Goal: Transaction & Acquisition: Purchase product/service

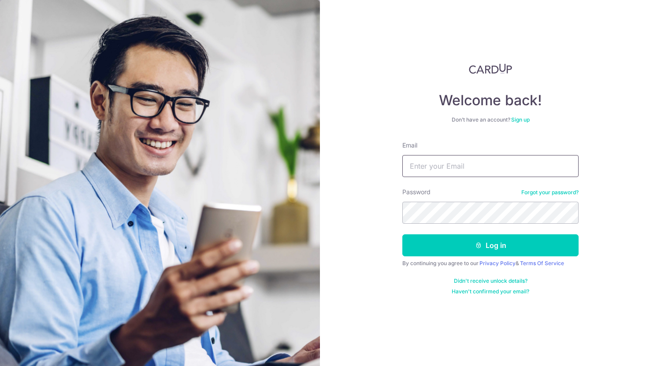
click at [443, 165] on input "Email" at bounding box center [490, 166] width 176 height 22
type input "weijie08@gmail.com"
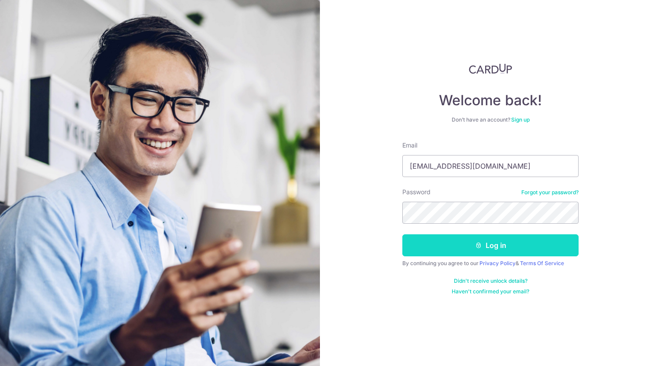
click at [449, 249] on button "Log in" at bounding box center [490, 245] width 176 height 22
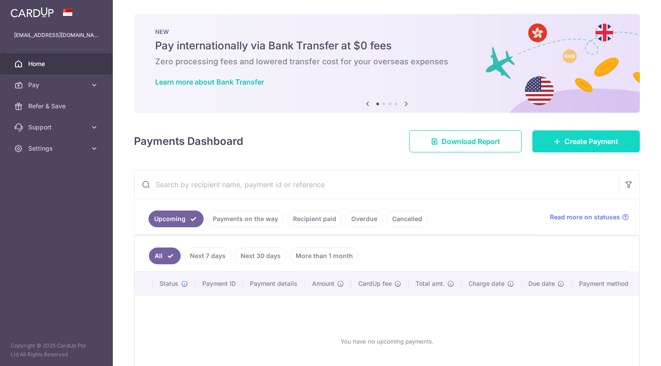
click at [564, 137] on span "Create Payment" at bounding box center [591, 141] width 54 height 11
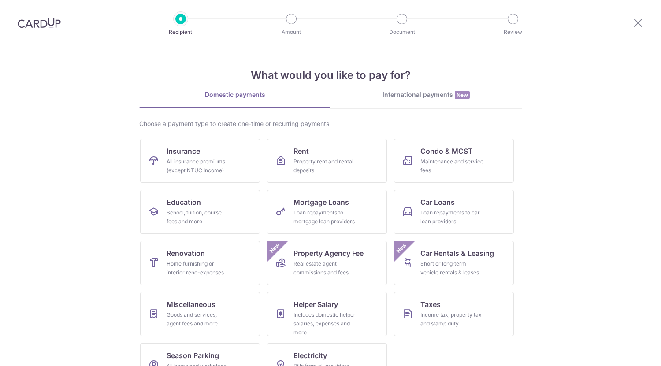
scroll to position [28, 0]
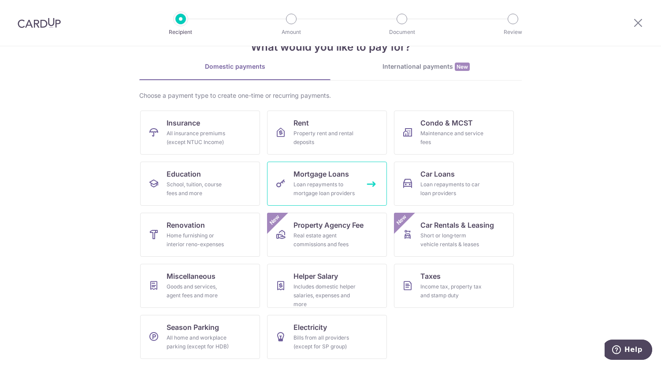
click at [318, 198] on link "Mortgage Loans Loan repayments to mortgage loan providers" at bounding box center [327, 184] width 120 height 44
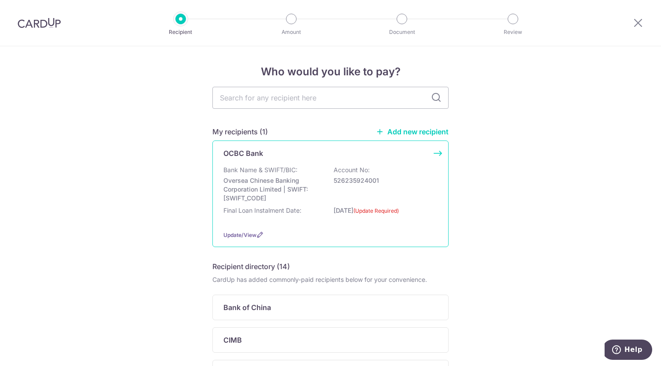
click at [237, 231] on div "Update/View" at bounding box center [330, 234] width 214 height 9
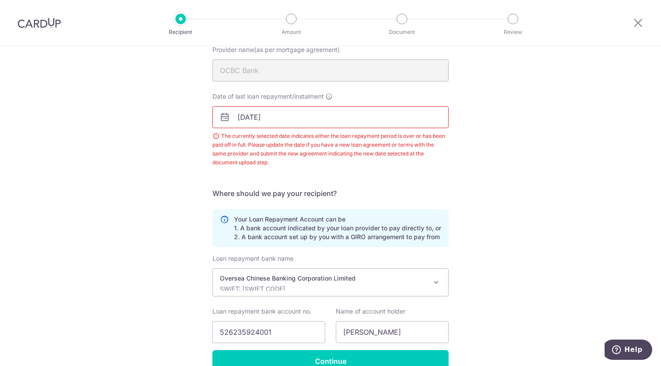
scroll to position [144, 0]
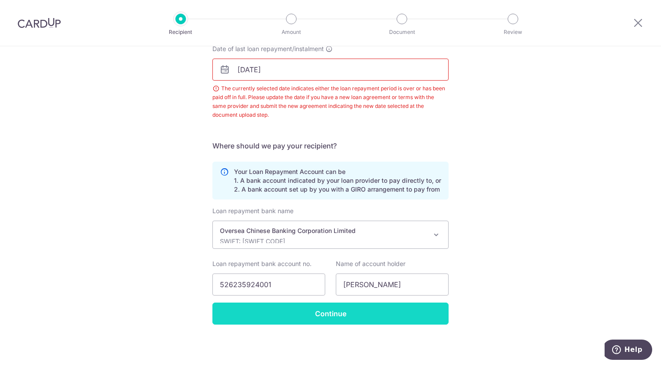
click at [359, 316] on input "Continue" at bounding box center [330, 314] width 236 height 22
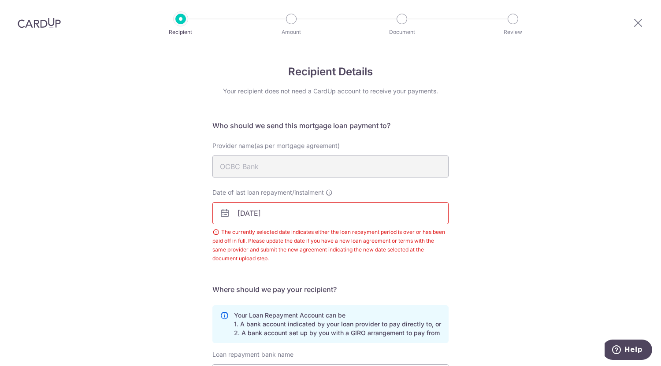
click at [295, 210] on input "[DATE]" at bounding box center [330, 213] width 236 height 22
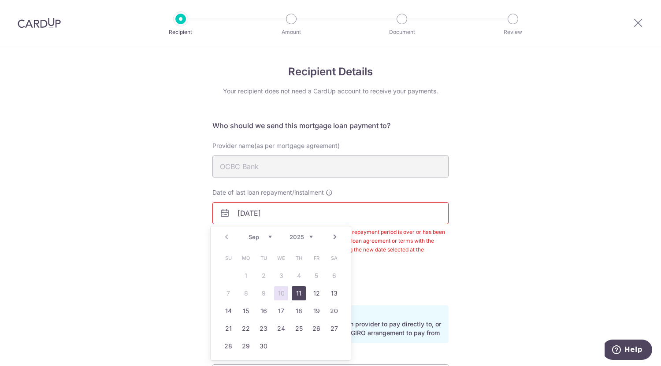
click at [301, 292] on link "11" at bounding box center [299, 293] width 14 height 14
type input "11/09/2025"
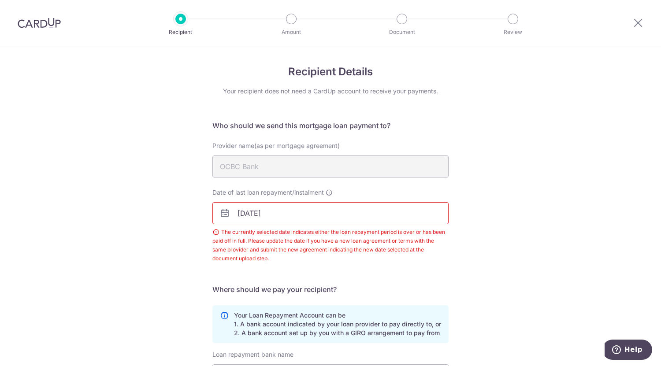
click at [419, 264] on div "Date of last loan repayment/instalment 11/09/2025 The currently selected date i…" at bounding box center [330, 230] width 247 height 85
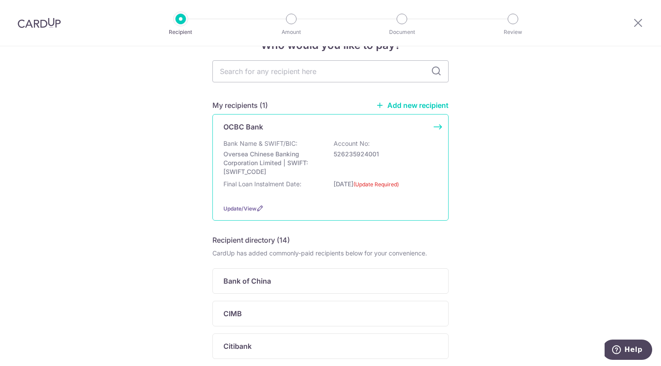
scroll to position [17, 0]
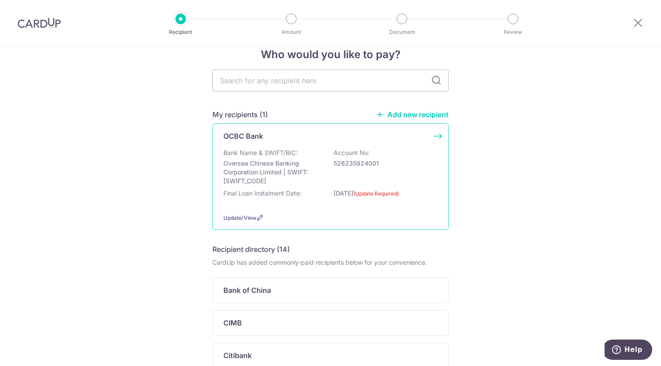
click at [367, 149] on p "Account No:" at bounding box center [351, 152] width 36 height 9
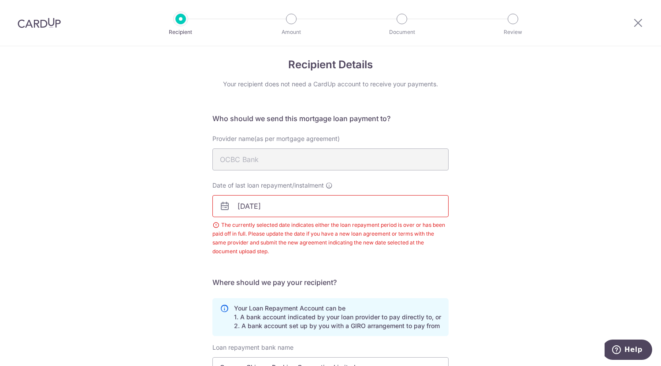
scroll to position [7, 0]
click at [252, 204] on input "30/08/2025" at bounding box center [330, 207] width 236 height 22
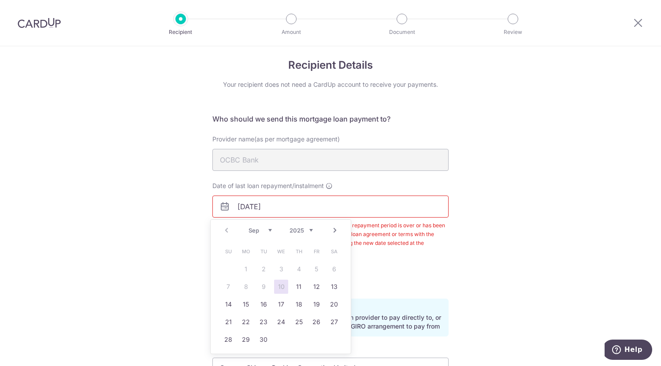
click at [226, 230] on div "Prev Next Sep Oct Nov Dec 2025 2026 2027 2028 2029 2030 2031 2032 2033 2034 2035" at bounding box center [281, 230] width 140 height 21
click at [294, 294] on td "11" at bounding box center [299, 287] width 18 height 18
type input "[DATE]"
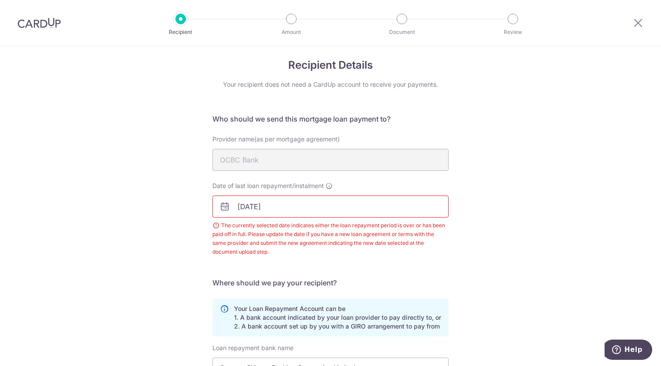
click at [491, 267] on div "Recipient Details Your recipient does not need a CardUp account to receive your…" at bounding box center [330, 271] width 661 height 463
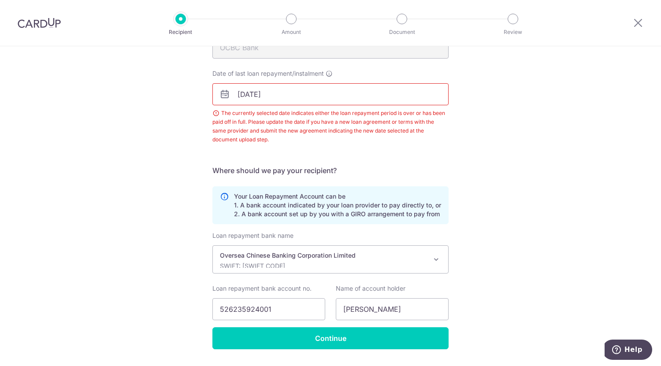
scroll to position [144, 0]
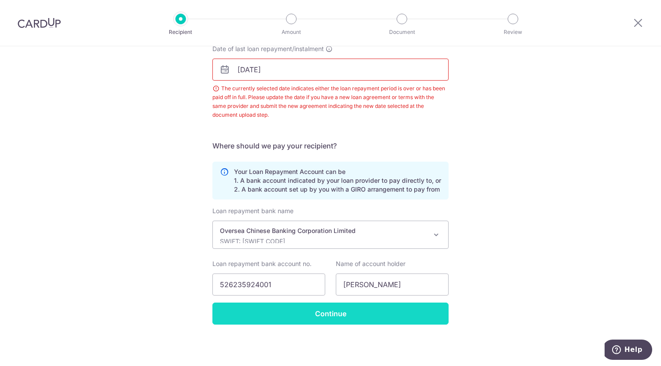
click at [355, 316] on input "Continue" at bounding box center [330, 314] width 236 height 22
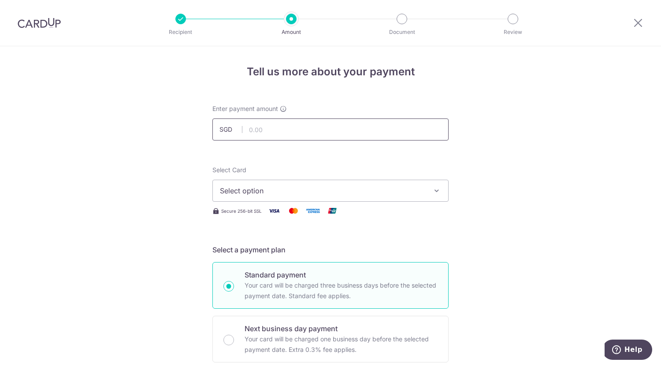
click at [366, 132] on input "text" at bounding box center [330, 130] width 236 height 22
type input "3,359.38"
click at [398, 195] on span "Select option" at bounding box center [322, 190] width 205 height 11
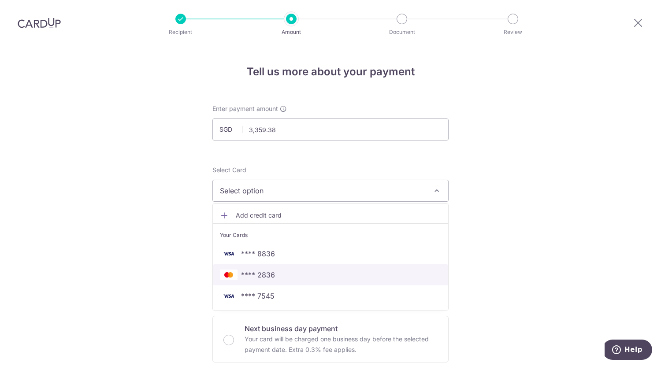
click at [383, 278] on span "**** 2836" at bounding box center [330, 275] width 221 height 11
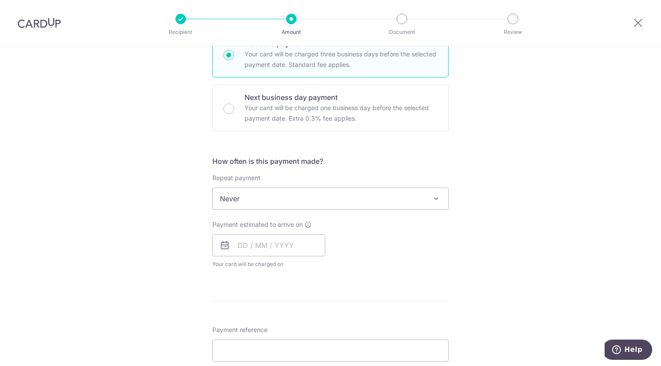
scroll to position [232, 0]
click at [425, 199] on span "Never" at bounding box center [330, 197] width 235 height 21
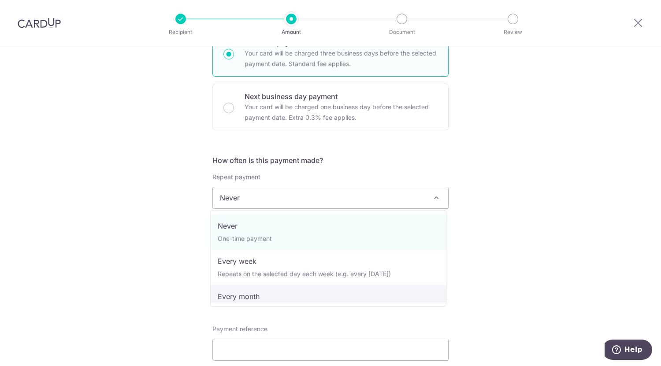
select select "3"
type input "15/09/2025"
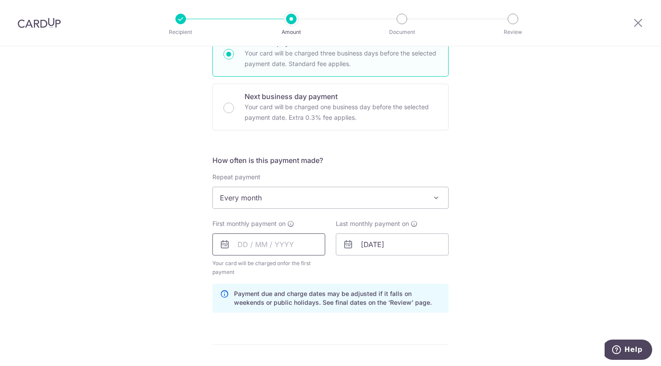
click at [238, 246] on input "text" at bounding box center [268, 244] width 113 height 22
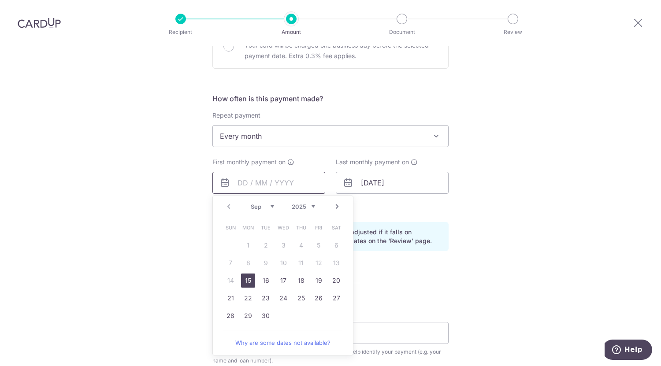
scroll to position [304, 0]
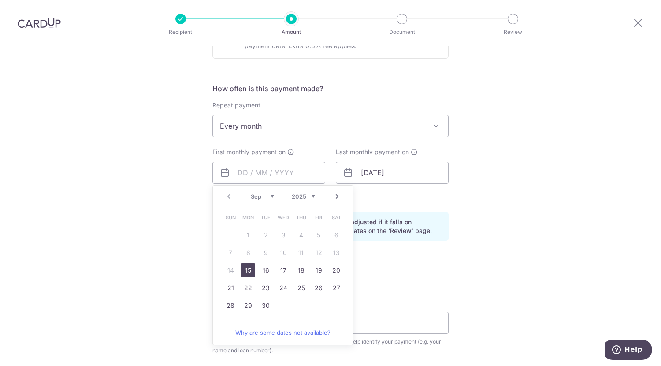
click at [335, 197] on link "Next" at bounding box center [337, 196] width 11 height 11
click at [296, 234] on link "2" at bounding box center [301, 235] width 14 height 14
type input "[DATE]"
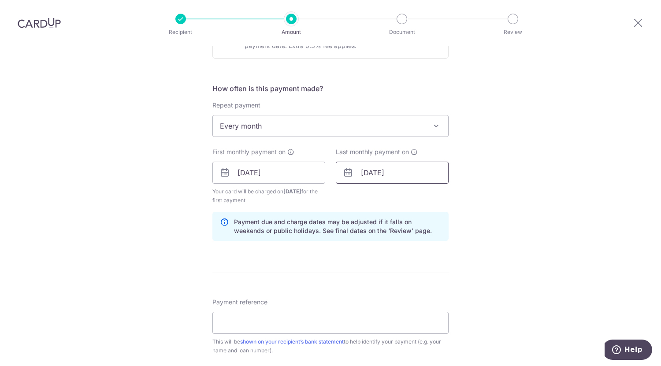
click at [398, 177] on input "[DATE]" at bounding box center [392, 173] width 113 height 22
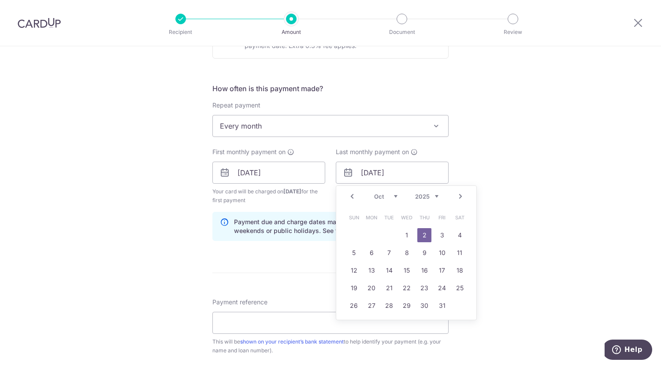
click at [455, 196] on link "Next" at bounding box center [460, 196] width 11 height 11
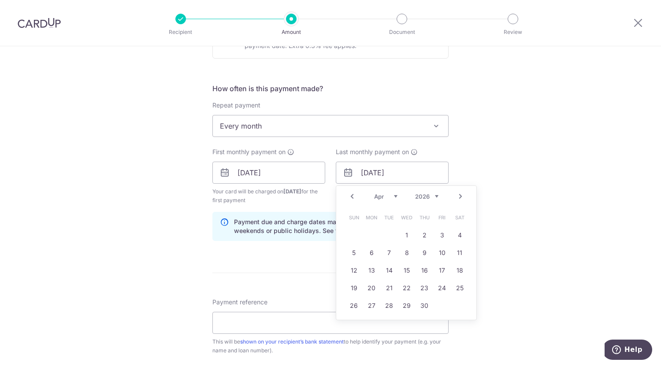
click at [455, 196] on link "Next" at bounding box center [460, 196] width 11 height 11
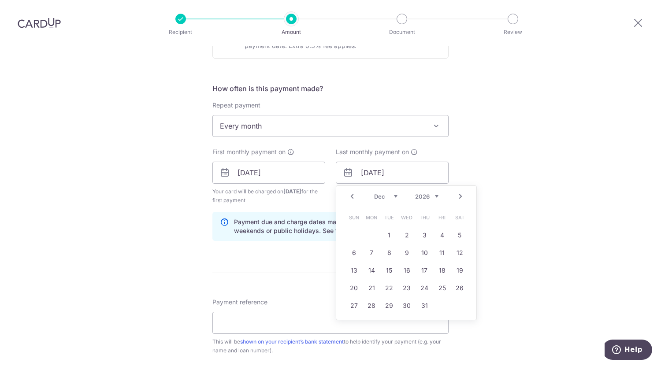
click at [455, 196] on link "Next" at bounding box center [460, 196] width 11 height 11
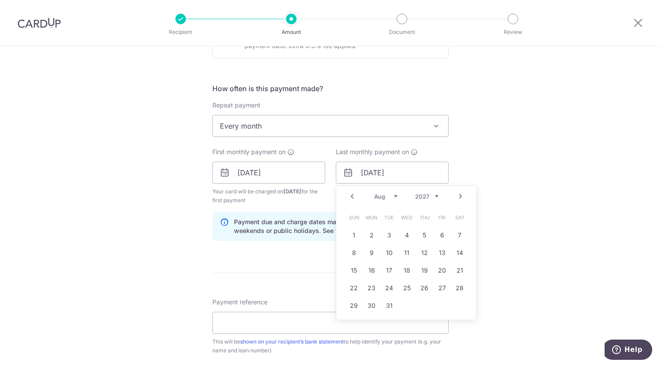
click at [455, 196] on link "Next" at bounding box center [460, 196] width 11 height 11
type input "[DATE]"
click at [455, 234] on link "2" at bounding box center [459, 235] width 14 height 14
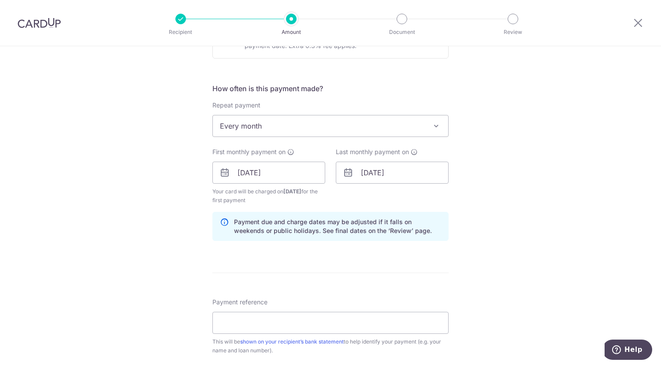
click at [512, 205] on div "Tell us more about your payment Enter payment amount SGD 3,359.38 3359.38 Selec…" at bounding box center [330, 163] width 661 height 842
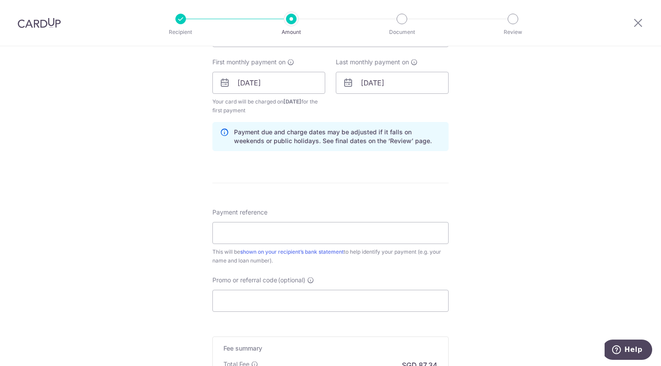
scroll to position [472, 0]
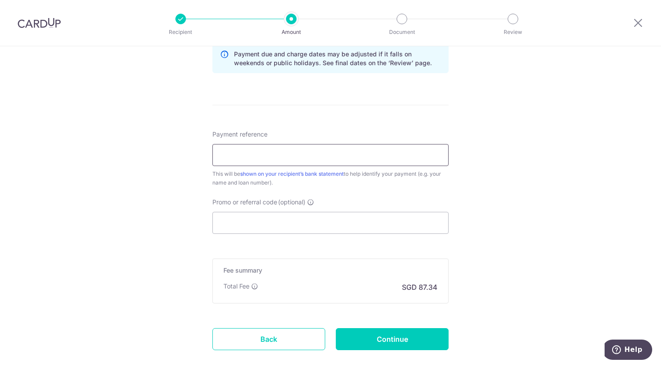
click at [267, 159] on input "Payment reference" at bounding box center [330, 155] width 236 height 22
paste input "696001952500000"
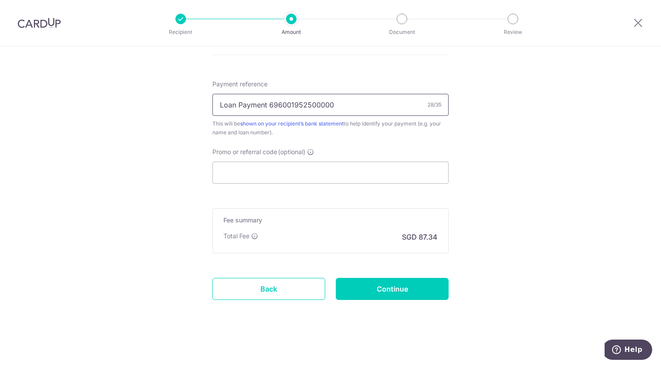
type input "Loan Payment 696001952500000"
click at [307, 174] on input "Promo or referral code (optional)" at bounding box center [330, 173] width 236 height 22
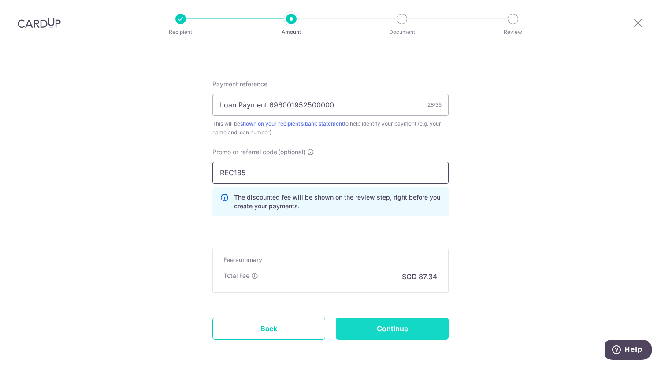
type input "REC185"
click at [396, 326] on input "Continue" at bounding box center [392, 329] width 113 height 22
type input "Create Schedule"
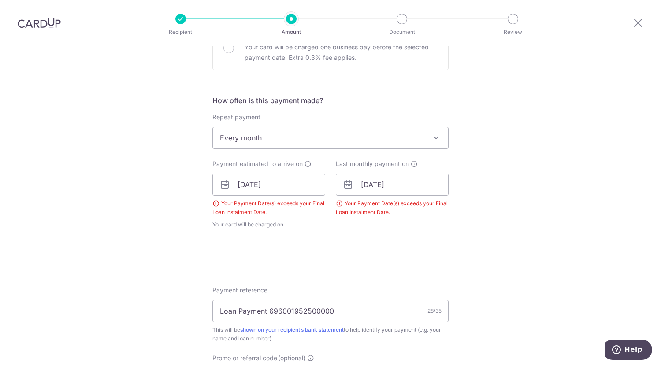
scroll to position [292, 0]
click at [345, 185] on icon at bounding box center [348, 185] width 11 height 11
click at [367, 186] on input "[DATE]" at bounding box center [392, 185] width 113 height 22
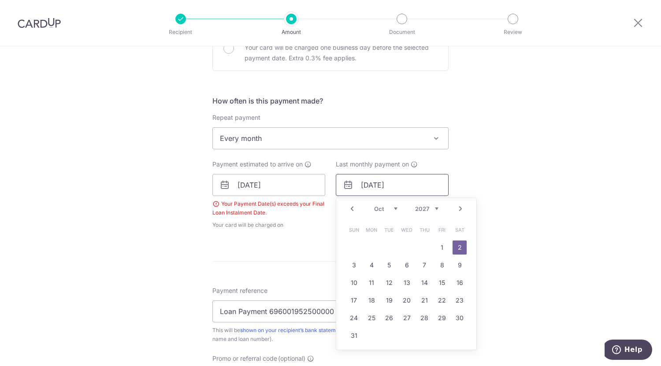
click at [399, 187] on input "[DATE]" at bounding box center [392, 185] width 113 height 22
click at [445, 189] on input "[DATE]" at bounding box center [392, 185] width 113 height 22
click at [524, 198] on div "Tell us more about your payment Enter payment amount SGD 3,359.38 3359.38 Selec…" at bounding box center [330, 184] width 661 height 858
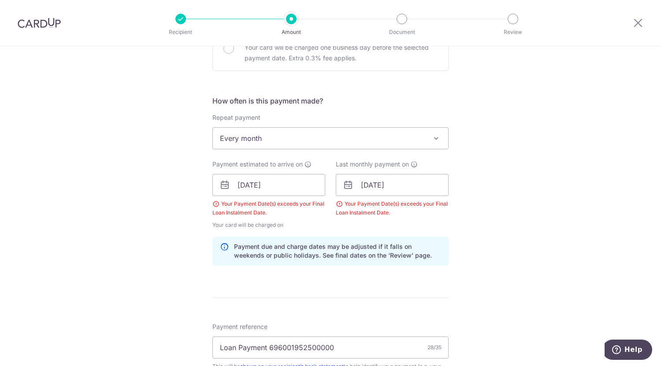
click at [522, 199] on div "Tell us more about your payment Enter payment amount SGD 3,359.38 3359.38 Selec…" at bounding box center [330, 202] width 661 height 894
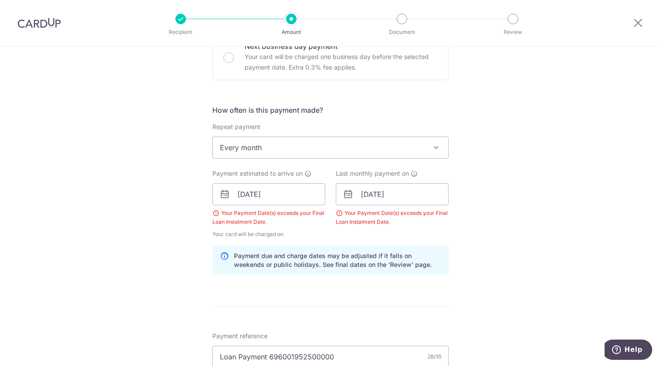
scroll to position [284, 0]
click at [348, 194] on icon at bounding box center [348, 193] width 11 height 11
click at [376, 191] on input "[DATE]" at bounding box center [392, 193] width 113 height 22
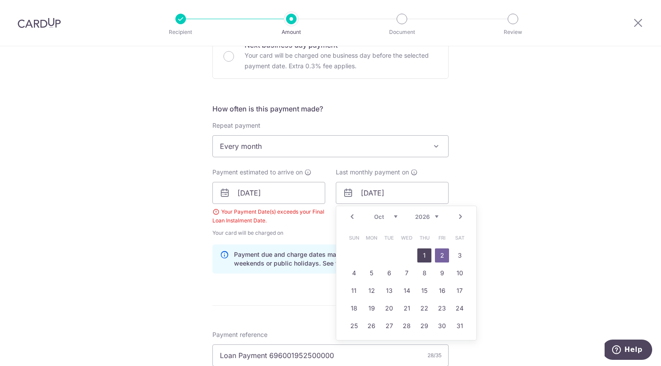
click at [422, 255] on link "1" at bounding box center [424, 255] width 14 height 14
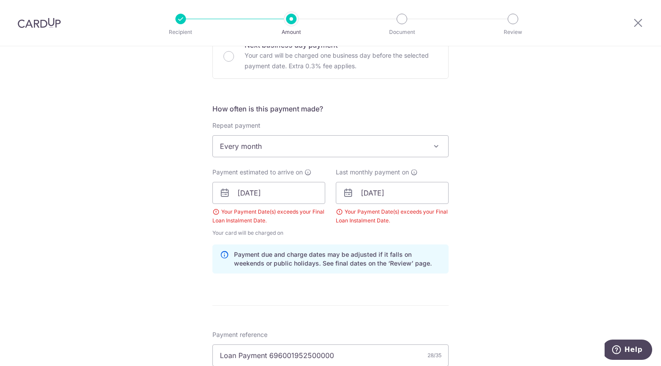
click at [495, 207] on div "Tell us more about your payment Enter payment amount SGD 3,359.38 3359.38 Selec…" at bounding box center [330, 210] width 661 height 894
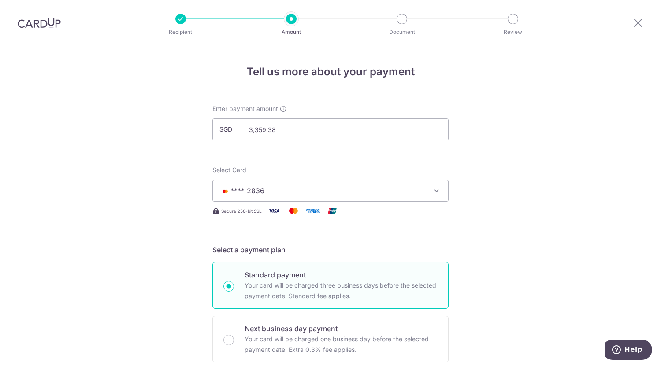
scroll to position [269, 0]
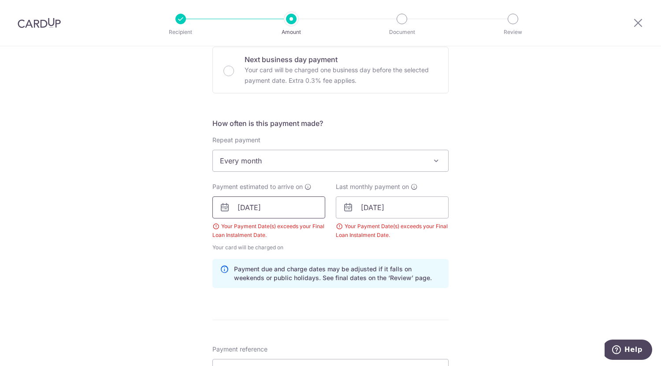
click at [222, 213] on input "[DATE]" at bounding box center [268, 207] width 113 height 22
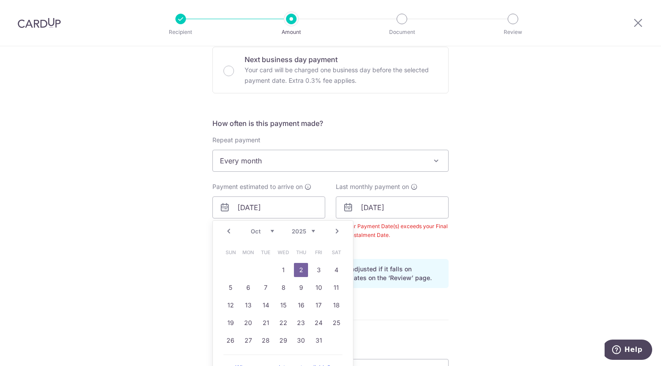
click at [294, 267] on link "2" at bounding box center [301, 270] width 14 height 14
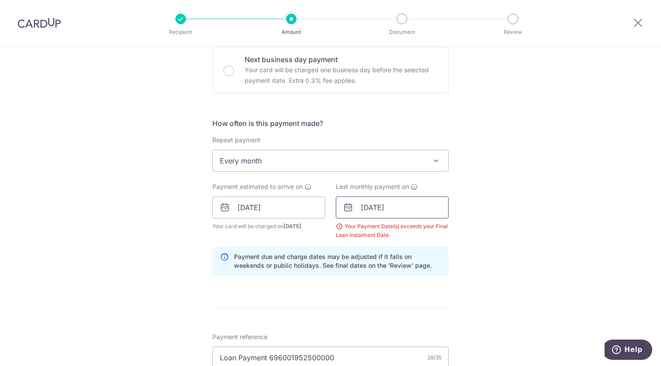
click at [363, 206] on input "[DATE]" at bounding box center [392, 207] width 113 height 22
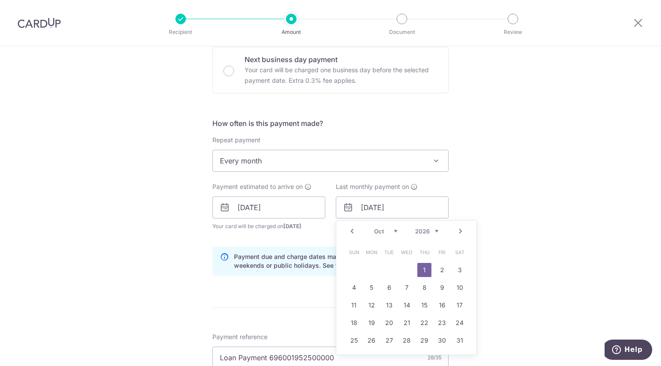
click at [504, 195] on div "Tell us more about your payment Enter payment amount SGD 3,359.38 3359.38 Selec…" at bounding box center [330, 218] width 661 height 882
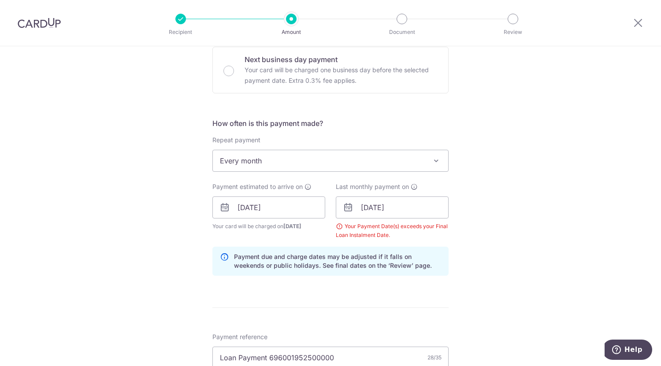
click at [504, 195] on div "Tell us more about your payment Enter payment amount SGD 3,359.38 3359.38 Selec…" at bounding box center [330, 218] width 661 height 882
click at [348, 209] on icon at bounding box center [348, 207] width 11 height 11
click at [414, 207] on input "[DATE]" at bounding box center [392, 207] width 113 height 22
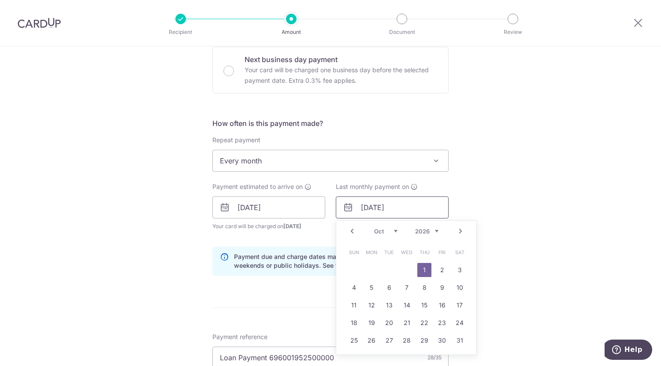
click at [377, 210] on input "[DATE]" at bounding box center [392, 207] width 113 height 22
click at [369, 270] on link "2" at bounding box center [371, 270] width 14 height 14
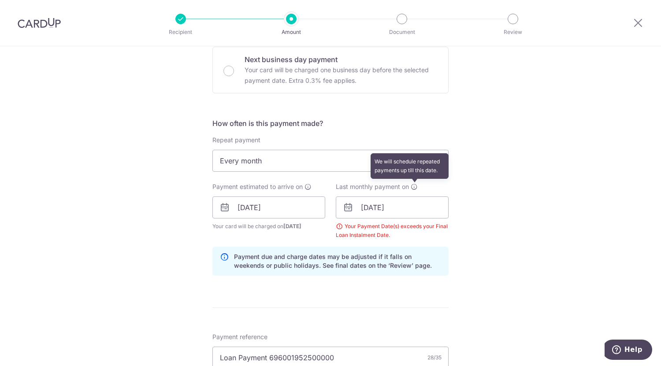
click at [414, 187] on icon at bounding box center [414, 186] width 7 height 7
click at [512, 224] on div "Tell us more about your payment Enter payment amount SGD 3,359.38 3359.38 Selec…" at bounding box center [330, 218] width 661 height 882
click at [408, 212] on input "[DATE]" at bounding box center [392, 207] width 113 height 22
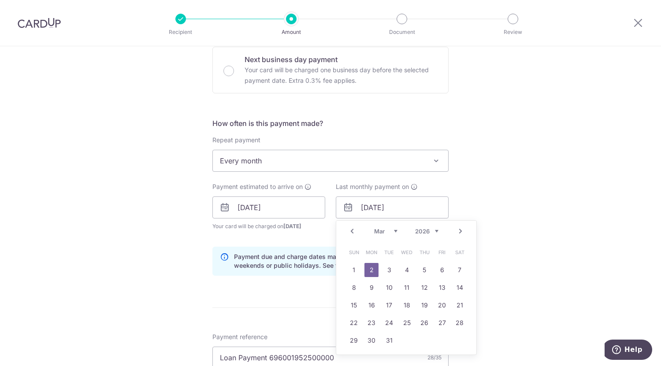
click at [571, 156] on div "Tell us more about your payment Enter payment amount SGD 3,359.38 3359.38 Selec…" at bounding box center [330, 218] width 661 height 882
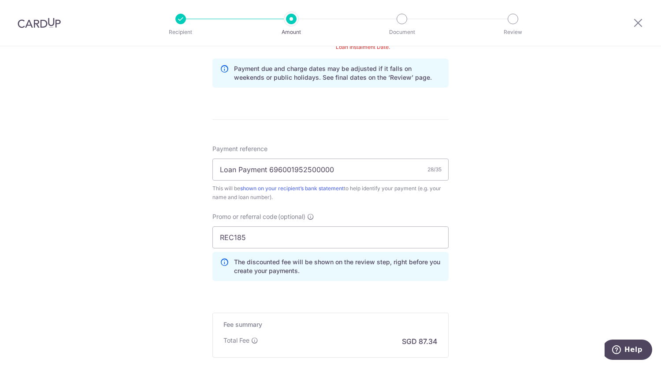
scroll to position [458, 0]
drag, startPoint x: 571, startPoint y: 156, endPoint x: 589, endPoint y: 88, distance: 70.9
click at [589, 88] on div "Tell us more about your payment Enter payment amount SGD 3,359.38 3359.38 Selec…" at bounding box center [330, 30] width 661 height 882
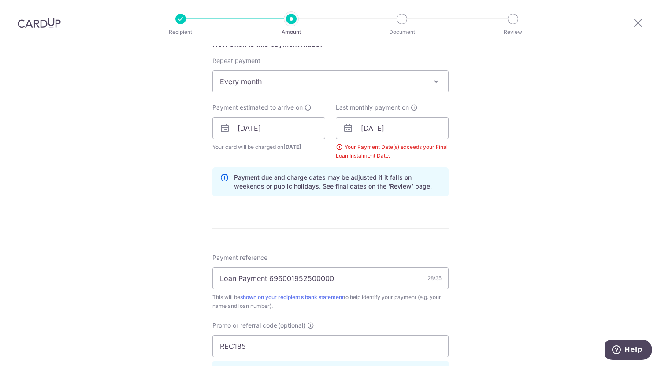
click at [471, 141] on div "Tell us more about your payment Enter payment amount SGD 3,359.38 3359.38 Selec…" at bounding box center [330, 139] width 661 height 882
click at [349, 130] on icon at bounding box center [348, 128] width 11 height 11
click at [344, 126] on icon at bounding box center [348, 128] width 11 height 11
click at [395, 130] on input "[DATE]" at bounding box center [392, 128] width 113 height 22
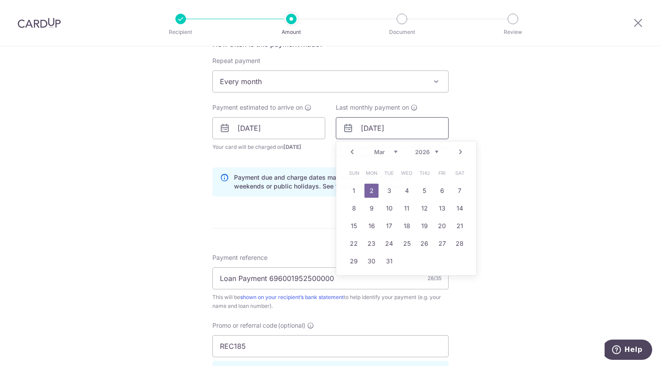
click at [395, 130] on input "[DATE]" at bounding box center [392, 128] width 113 height 22
click at [415, 107] on icon at bounding box center [414, 107] width 7 height 7
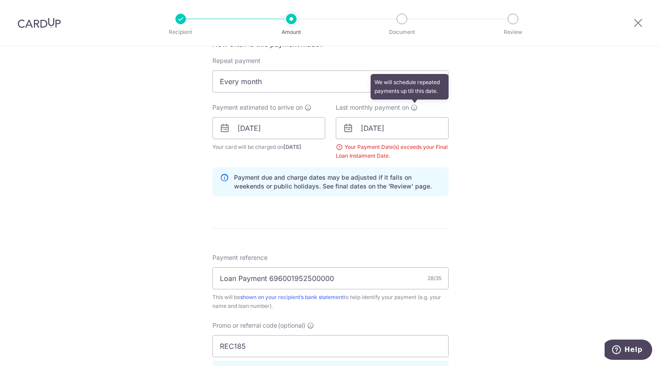
click at [415, 107] on icon at bounding box center [414, 107] width 7 height 7
click at [412, 124] on input "[DATE]" at bounding box center [392, 128] width 113 height 22
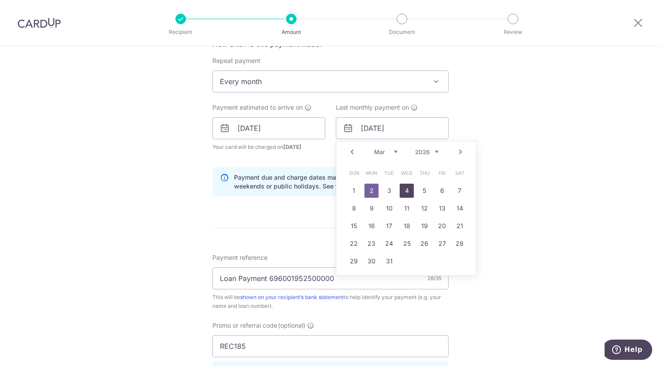
click at [400, 193] on link "4" at bounding box center [407, 191] width 14 height 14
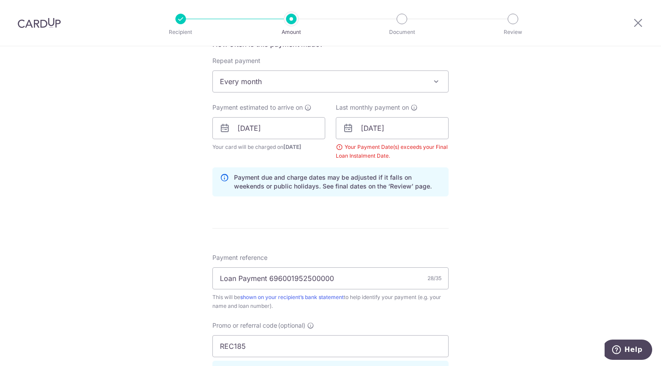
click at [343, 129] on icon at bounding box center [348, 128] width 11 height 11
click at [377, 130] on input "[DATE]" at bounding box center [392, 128] width 113 height 22
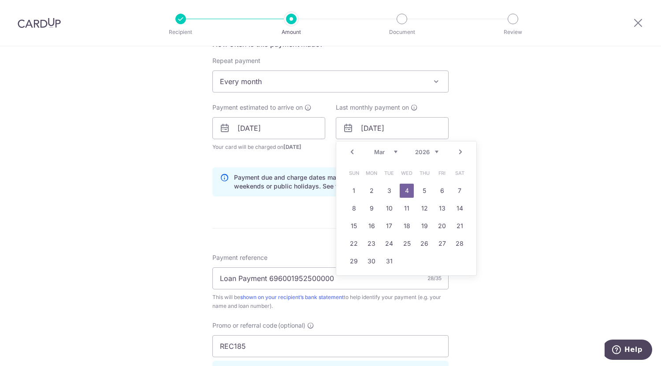
click at [353, 151] on link "Prev" at bounding box center [352, 152] width 11 height 11
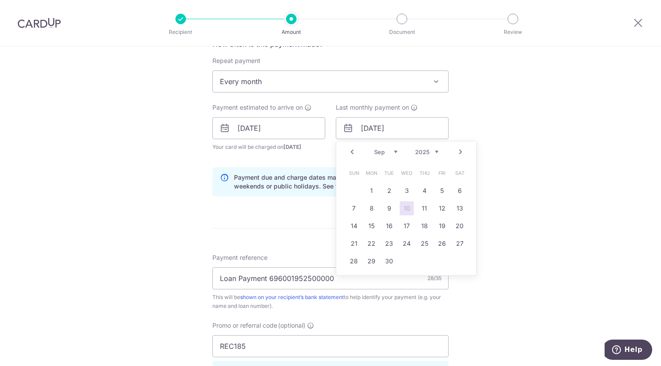
click at [459, 149] on link "Next" at bounding box center [460, 152] width 11 height 11
click at [408, 194] on link "3" at bounding box center [407, 191] width 14 height 14
type input "03/12/2025"
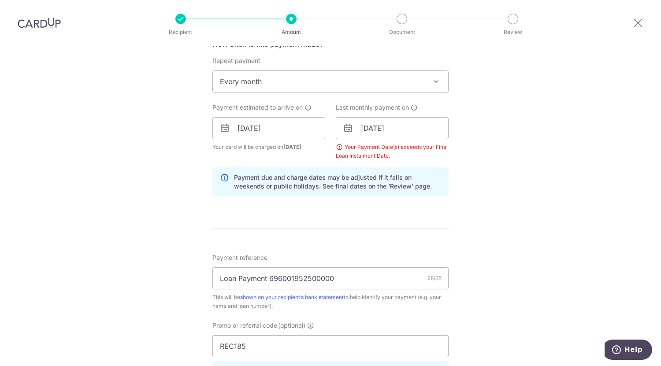
click at [483, 207] on div "Tell us more about your payment Enter payment amount SGD 3,359.38 3359.38 Selec…" at bounding box center [330, 139] width 661 height 882
click at [344, 127] on icon at bounding box center [348, 128] width 11 height 11
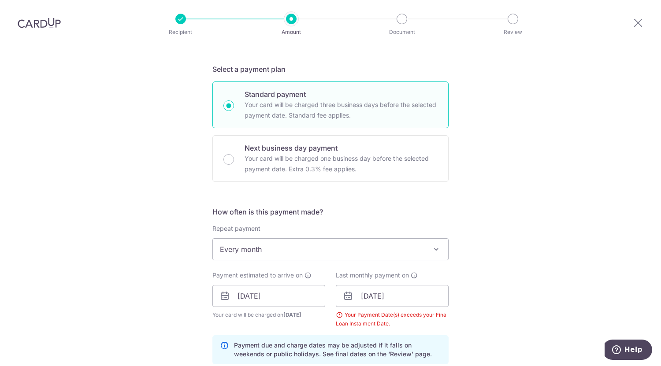
scroll to position [180, 0]
click at [326, 241] on span "Every month" at bounding box center [330, 249] width 235 height 21
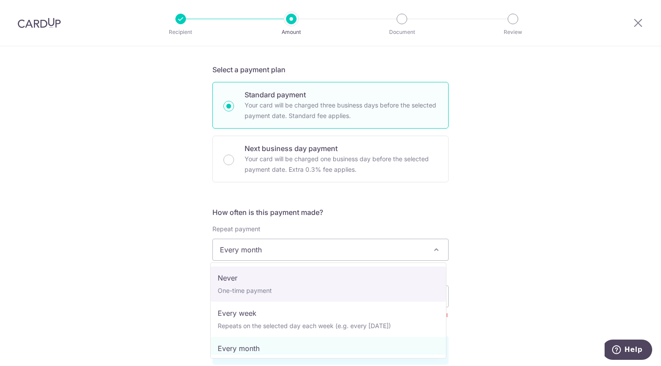
select select "1"
type input "11/09/2025"
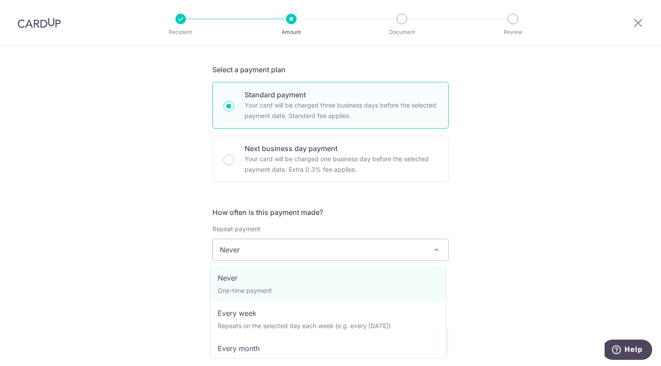
click at [401, 249] on span "Never" at bounding box center [330, 249] width 235 height 21
select select "3"
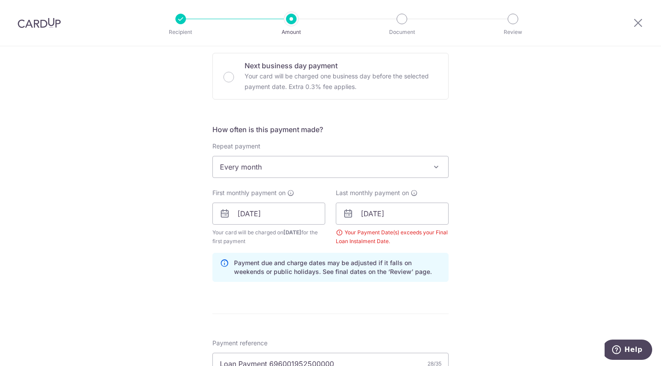
scroll to position [272, 0]
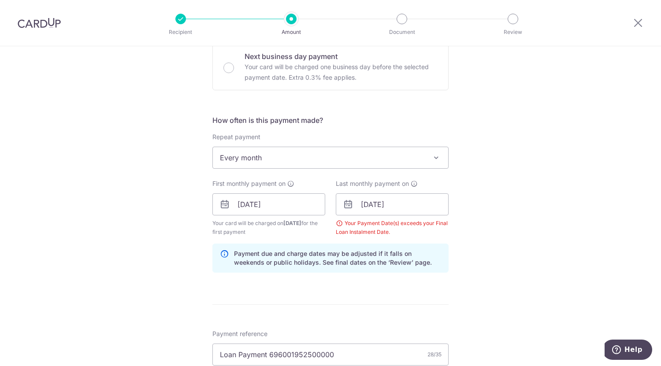
click at [481, 233] on div "Tell us more about your payment Enter payment amount SGD 3,359.38 3359.38 Selec…" at bounding box center [330, 215] width 661 height 882
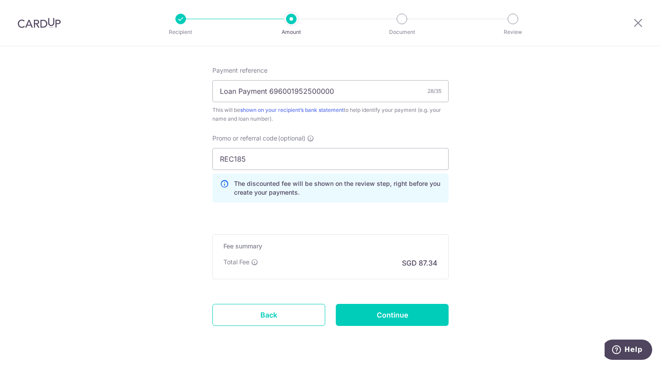
scroll to position [562, 0]
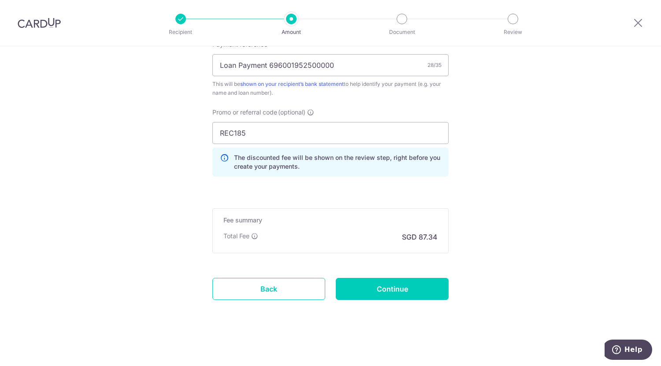
click at [401, 293] on input "Continue" at bounding box center [392, 289] width 113 height 22
type input "Create Schedule"
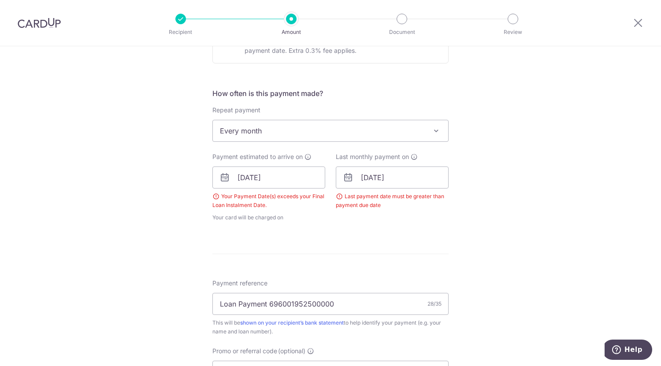
scroll to position [259, 0]
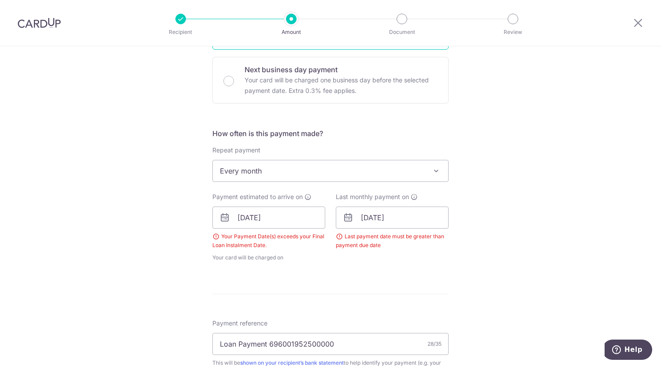
click at [220, 219] on icon at bounding box center [224, 217] width 11 height 11
click at [233, 221] on input "02/10/2025" at bounding box center [268, 218] width 113 height 22
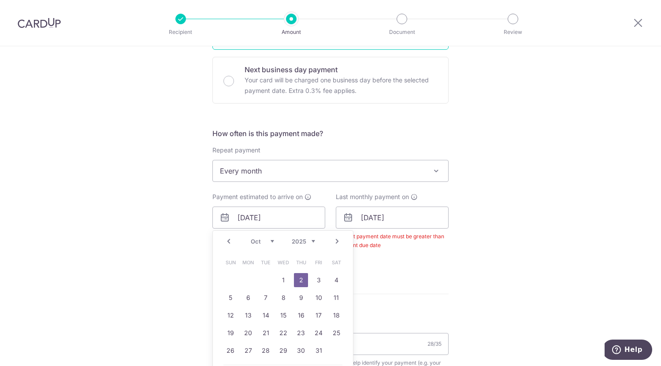
click at [223, 239] on link "Prev" at bounding box center [228, 241] width 11 height 11
click at [177, 197] on div "Tell us more about your payment Enter payment amount SGD 3,359.38 3359.38 Selec…" at bounding box center [330, 216] width 661 height 858
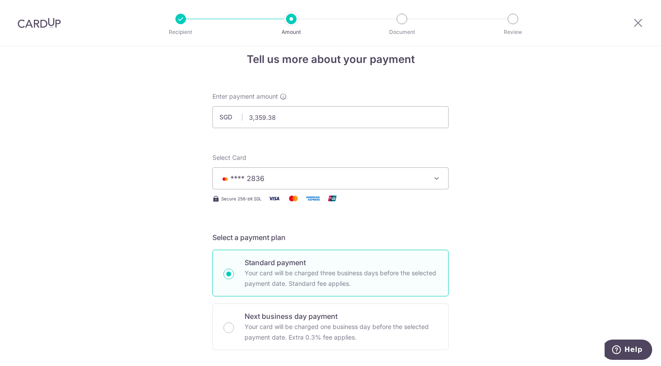
scroll to position [0, 0]
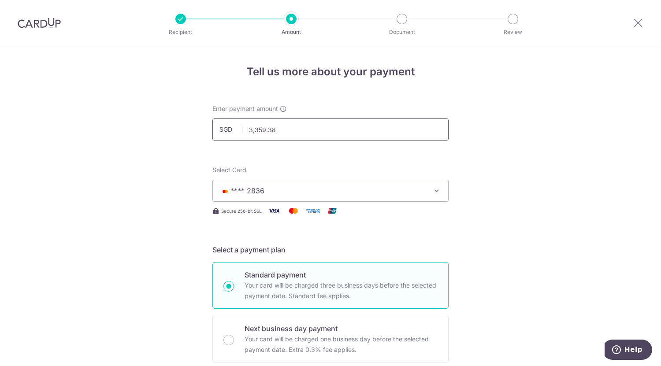
click at [328, 134] on input "3,359.38" at bounding box center [330, 130] width 236 height 22
click at [635, 24] on icon at bounding box center [638, 22] width 11 height 11
type input "3,359.38"
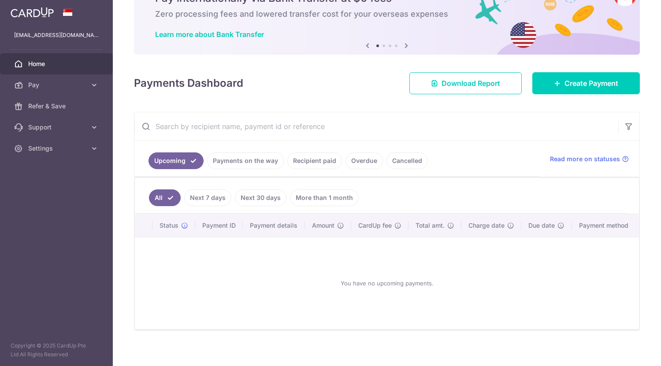
scroll to position [48, 0]
click at [571, 78] on span "Create Payment" at bounding box center [591, 83] width 54 height 11
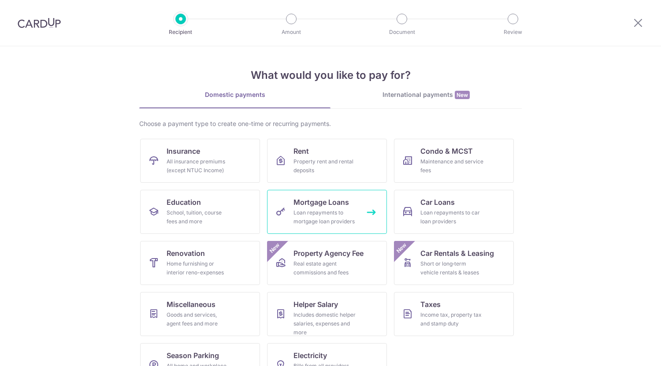
click at [306, 221] on div "Loan repayments to mortgage loan providers" at bounding box center [324, 217] width 63 height 18
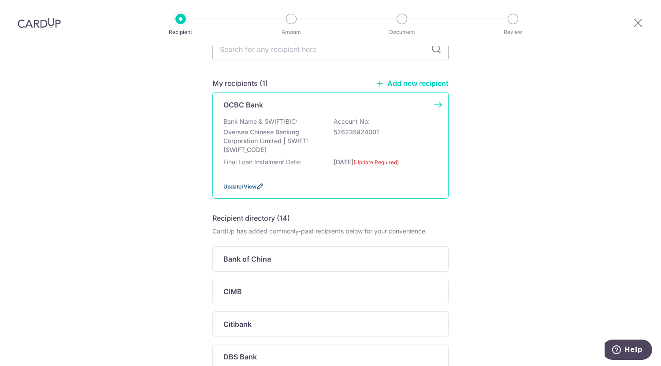
click at [228, 188] on span "Update/View" at bounding box center [239, 186] width 33 height 7
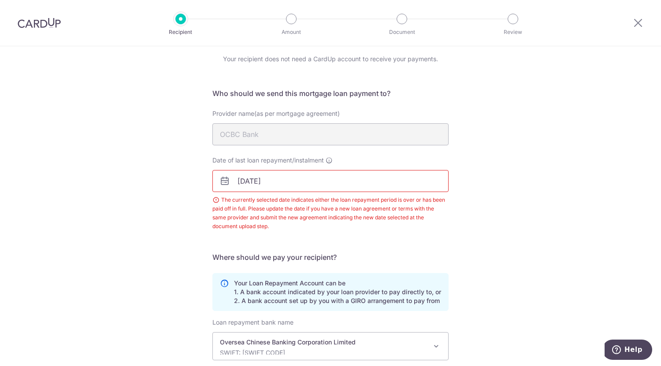
scroll to position [144, 0]
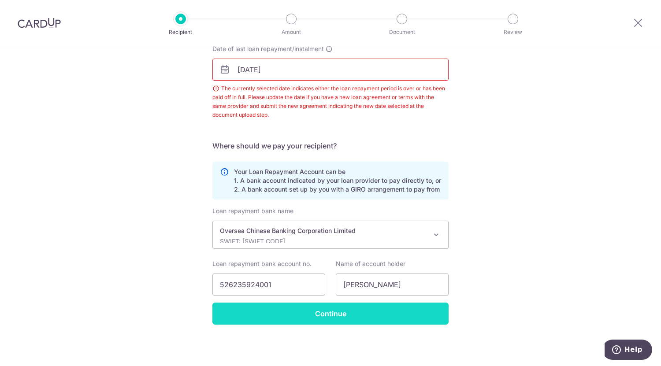
click at [298, 316] on input "Continue" at bounding box center [330, 314] width 236 height 22
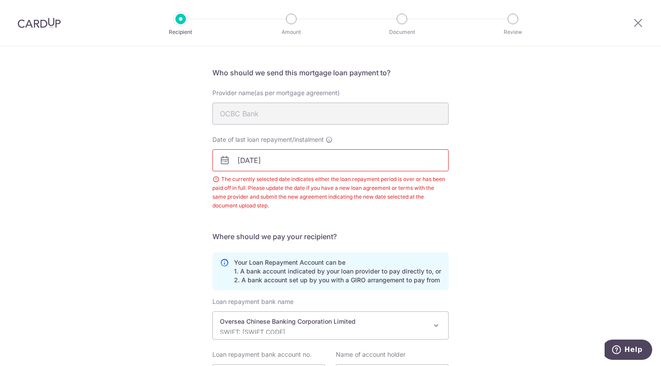
scroll to position [52, 0]
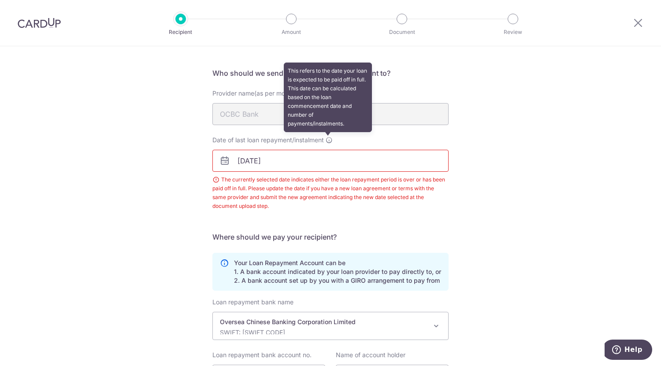
click at [327, 142] on icon at bounding box center [329, 140] width 7 height 7
click at [327, 150] on input "[DATE]" at bounding box center [330, 161] width 236 height 22
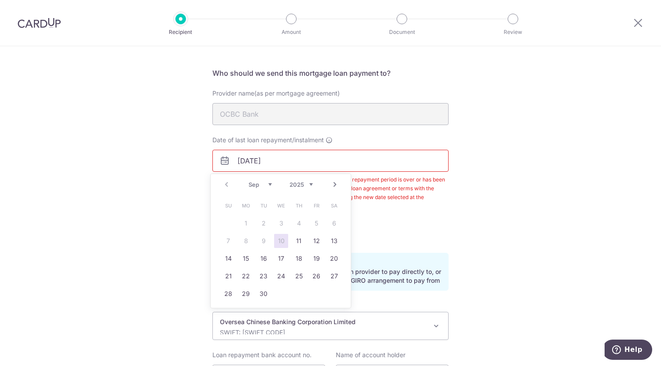
click at [163, 167] on div "Recipient Details Your recipient does not need a CardUp account to receive your…" at bounding box center [330, 225] width 661 height 463
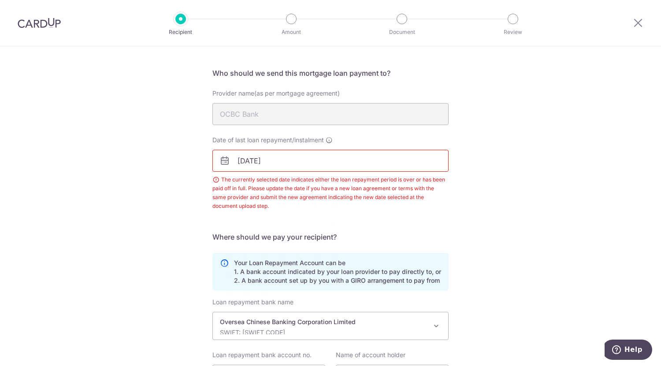
click at [236, 162] on input "[DATE]" at bounding box center [330, 161] width 236 height 22
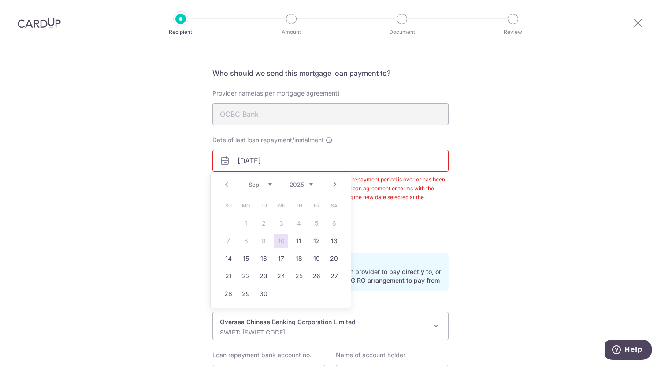
click at [226, 188] on div "Prev Next Sep Oct Nov [DATE] 2026 2027 2028 2029 2030 2031 2032 2033 2034 2035" at bounding box center [281, 184] width 140 height 21
click at [226, 188] on div "Prev Next Sep Oct Nov Dec 2025 2026 2027 2028 2029 2030 2031 2032 2033 2034 2035" at bounding box center [281, 184] width 140 height 21
click at [301, 243] on link "11" at bounding box center [299, 241] width 14 height 14
type input "11/09/2025"
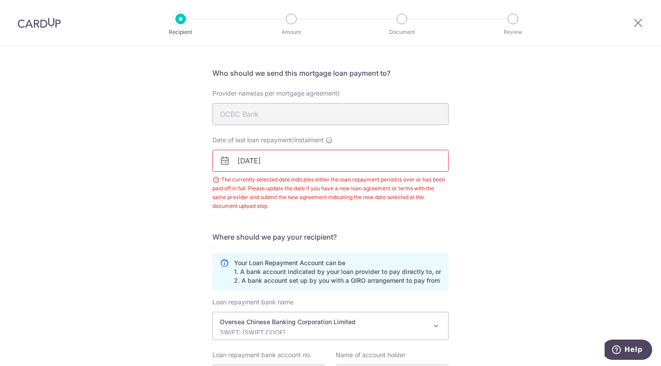
click at [440, 232] on h5 "Where should we pay your recipient?" at bounding box center [330, 237] width 236 height 11
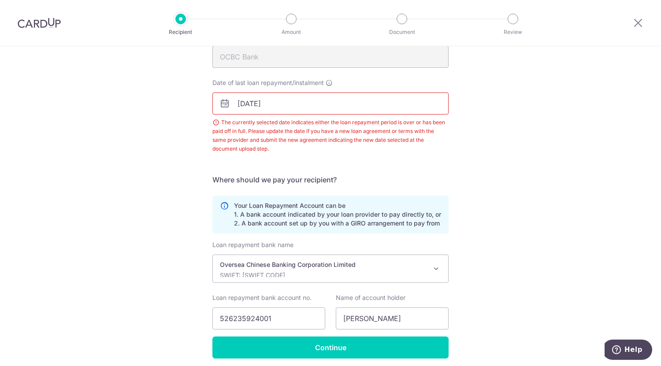
scroll to position [110, 0]
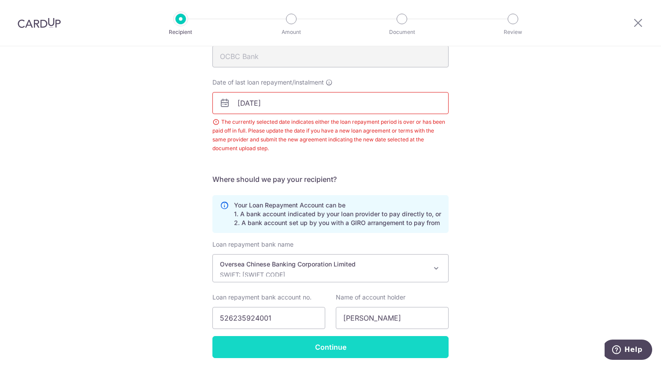
click at [371, 353] on input "Continue" at bounding box center [330, 347] width 236 height 22
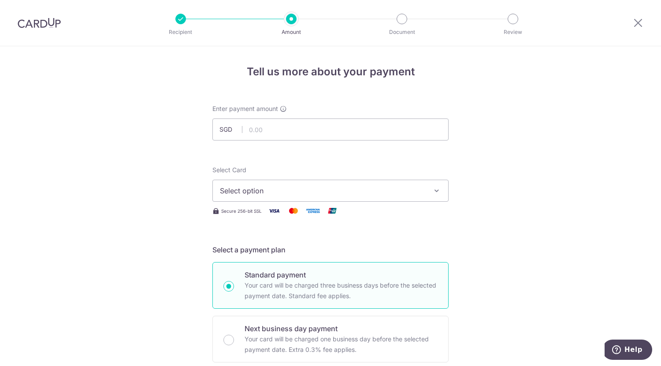
click at [52, 27] on img at bounding box center [39, 23] width 43 height 11
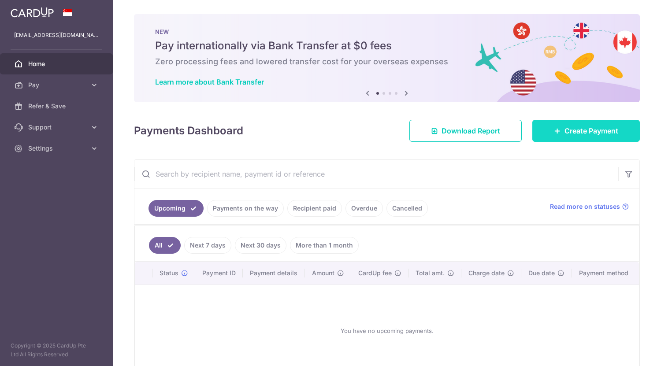
click at [569, 131] on span "Create Payment" at bounding box center [591, 131] width 54 height 11
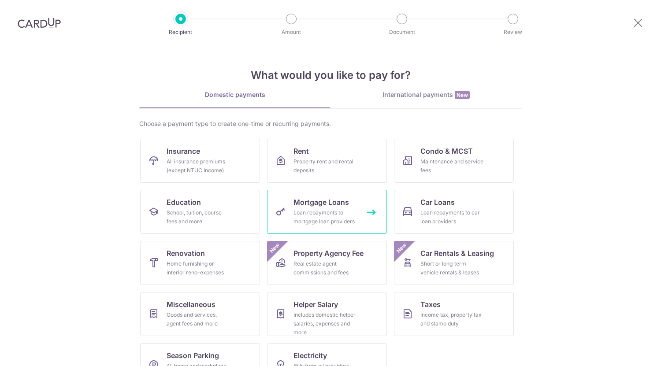
click at [363, 212] on link "Mortgage Loans Loan repayments to mortgage loan providers" at bounding box center [327, 212] width 120 height 44
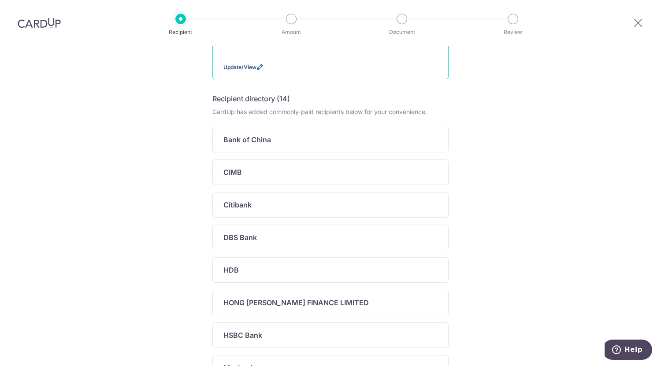
scroll to position [22, 0]
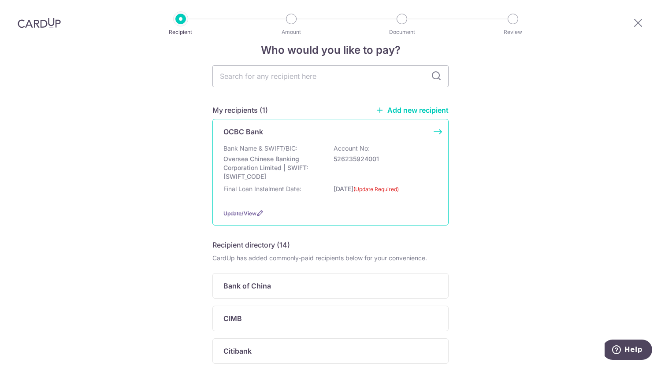
drag, startPoint x: 397, startPoint y: 159, endPoint x: 329, endPoint y: 156, distance: 68.3
click at [329, 156] on div "Bank Name & SWIFT/BIC: Oversea Chinese Banking Corporation Limited | SWIFT: [SW…" at bounding box center [330, 162] width 214 height 37
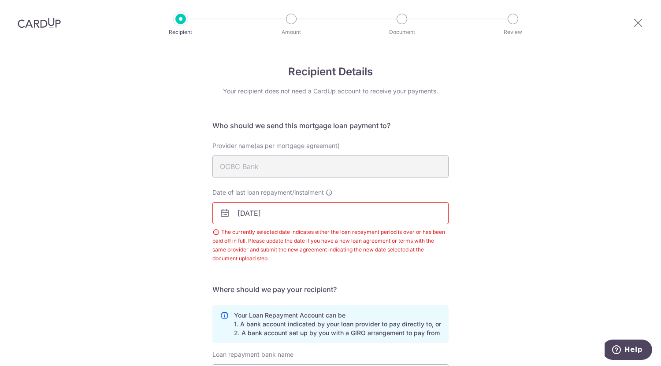
scroll to position [144, 0]
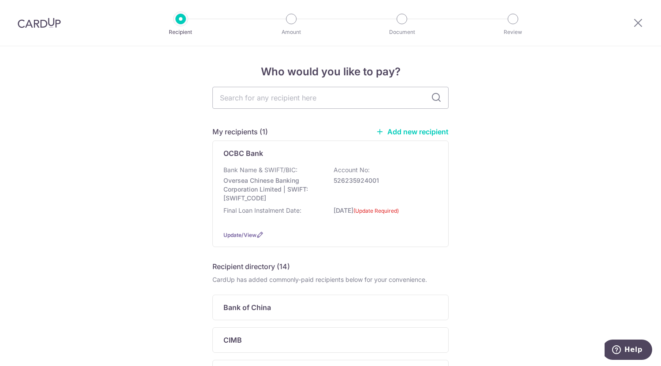
click at [420, 129] on link "Add new recipient" at bounding box center [412, 131] width 73 height 9
